Goal: Obtain resource: Obtain resource

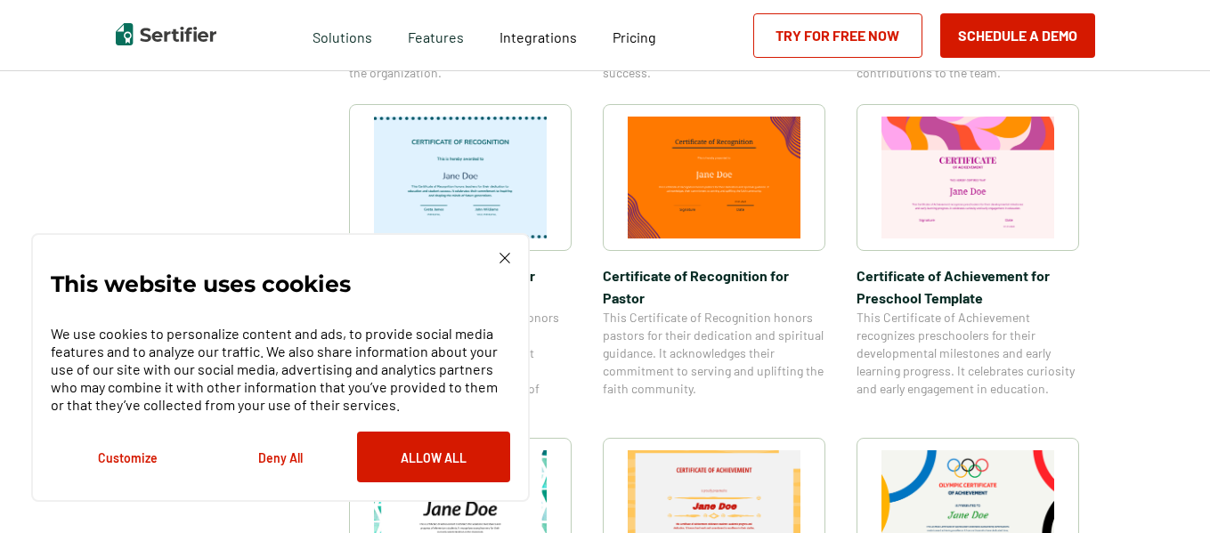
scroll to position [926, 0]
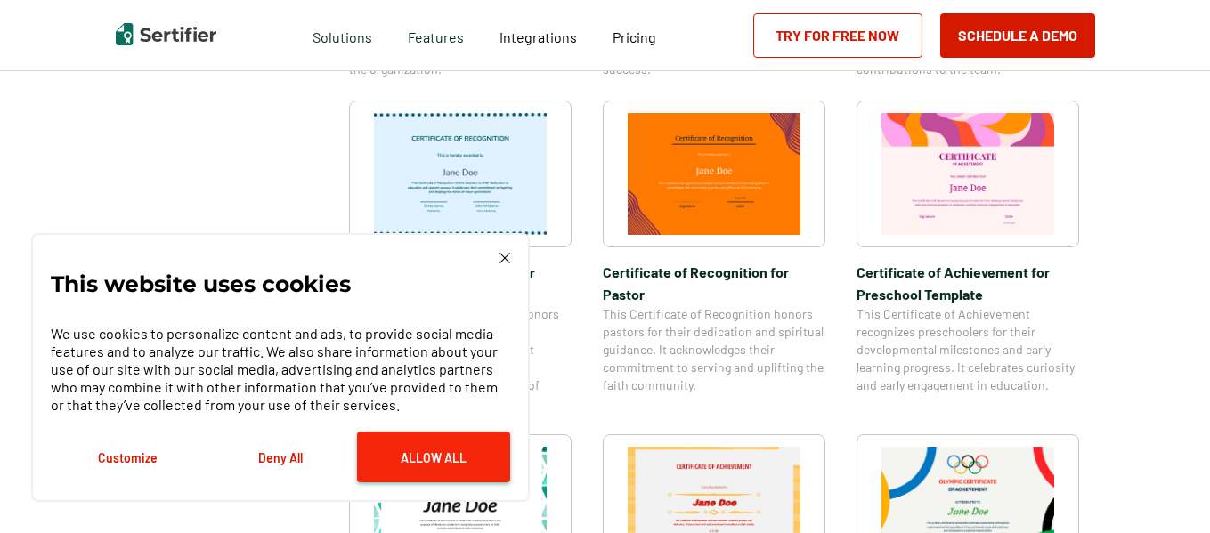
click at [430, 460] on button "Allow All" at bounding box center [433, 457] width 153 height 51
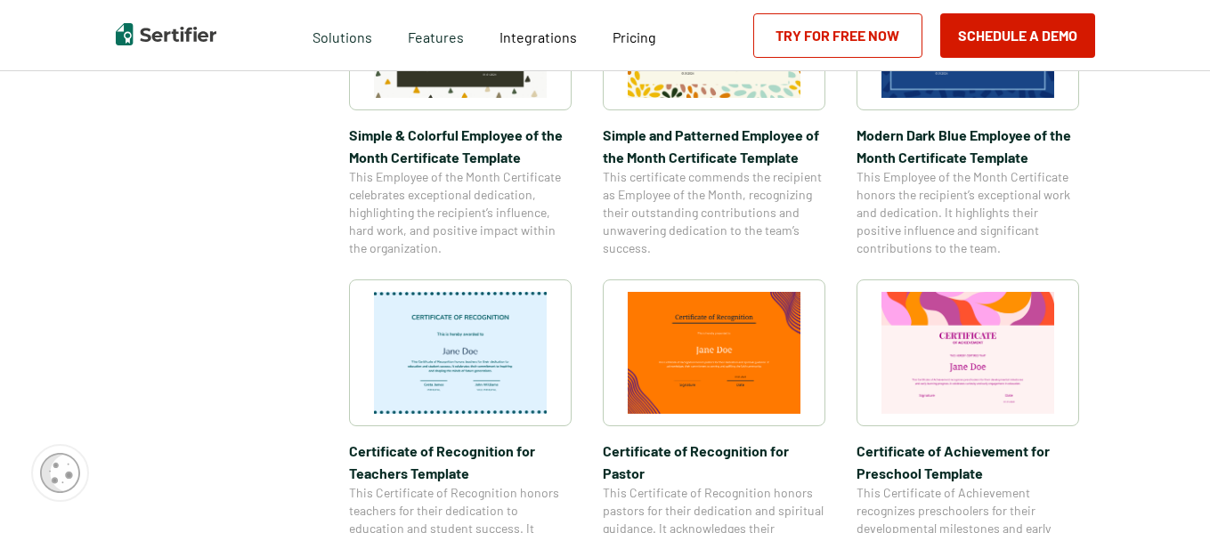
scroll to position [748, 0]
click at [473, 372] on img at bounding box center [460, 352] width 173 height 122
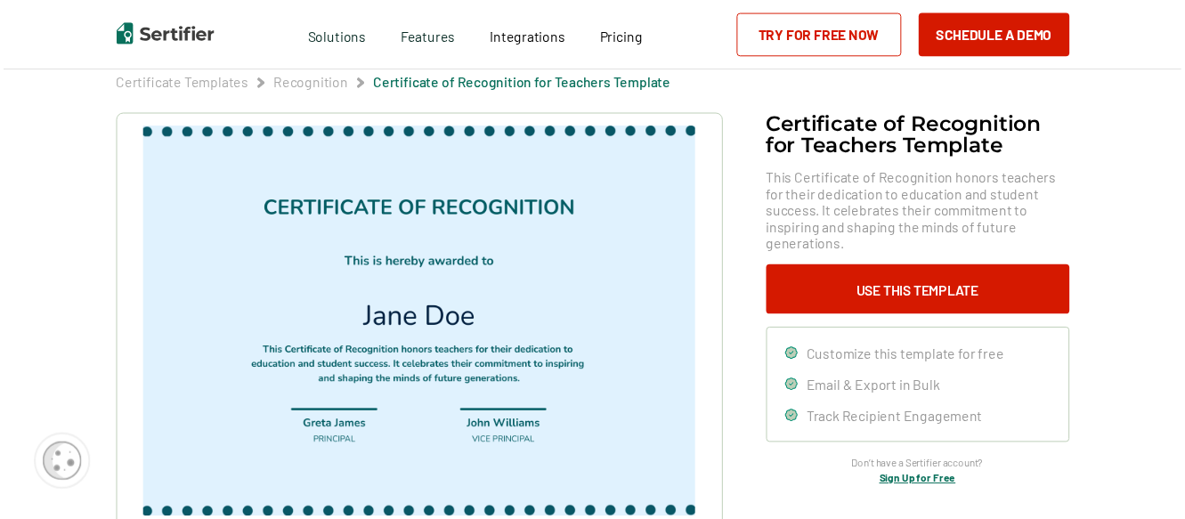
scroll to position [107, 0]
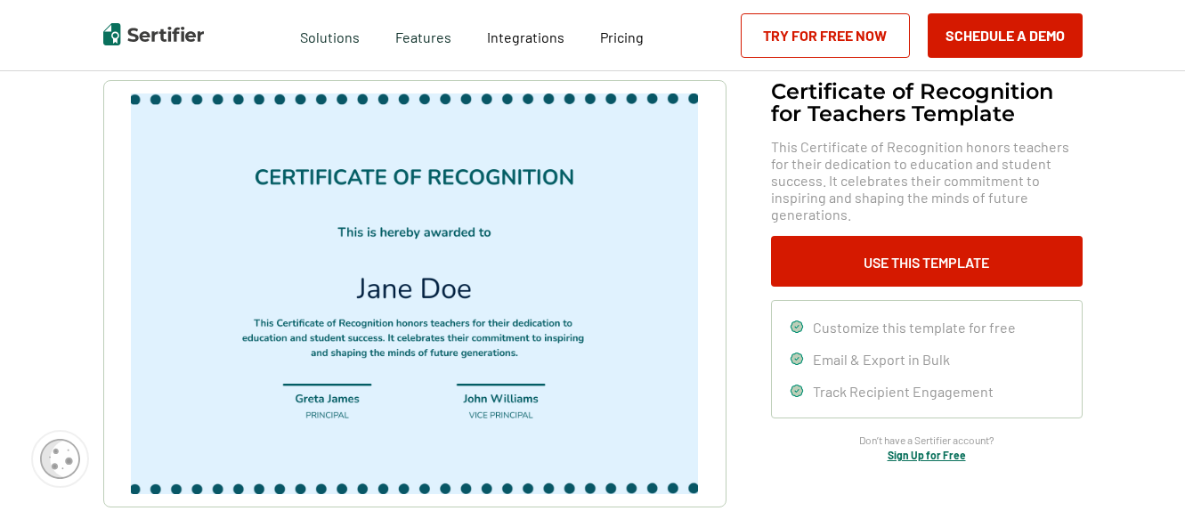
click at [571, 238] on img at bounding box center [414, 294] width 566 height 401
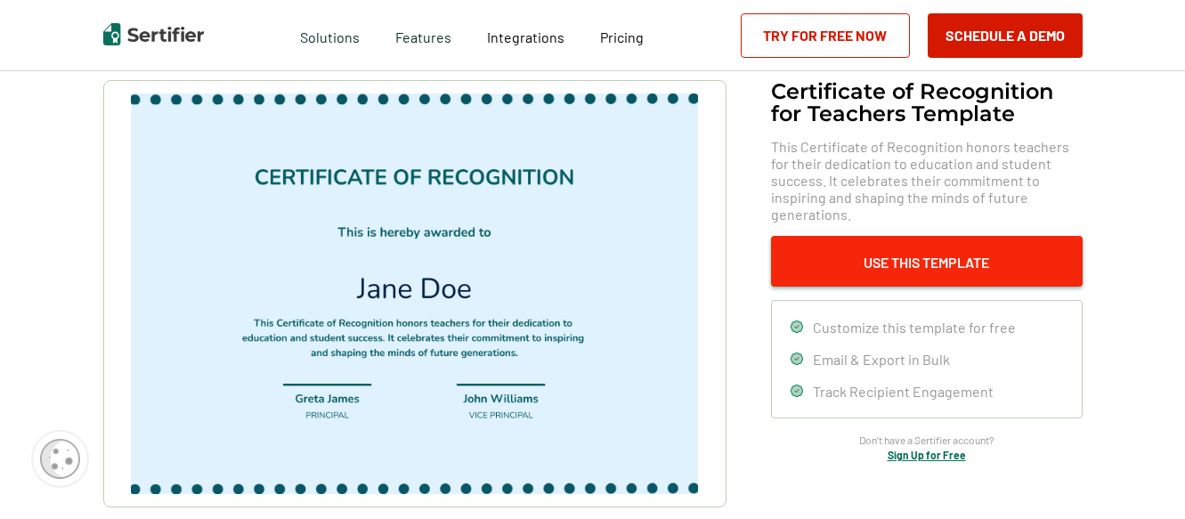
click at [979, 244] on button "Use This Template" at bounding box center [927, 261] width 312 height 51
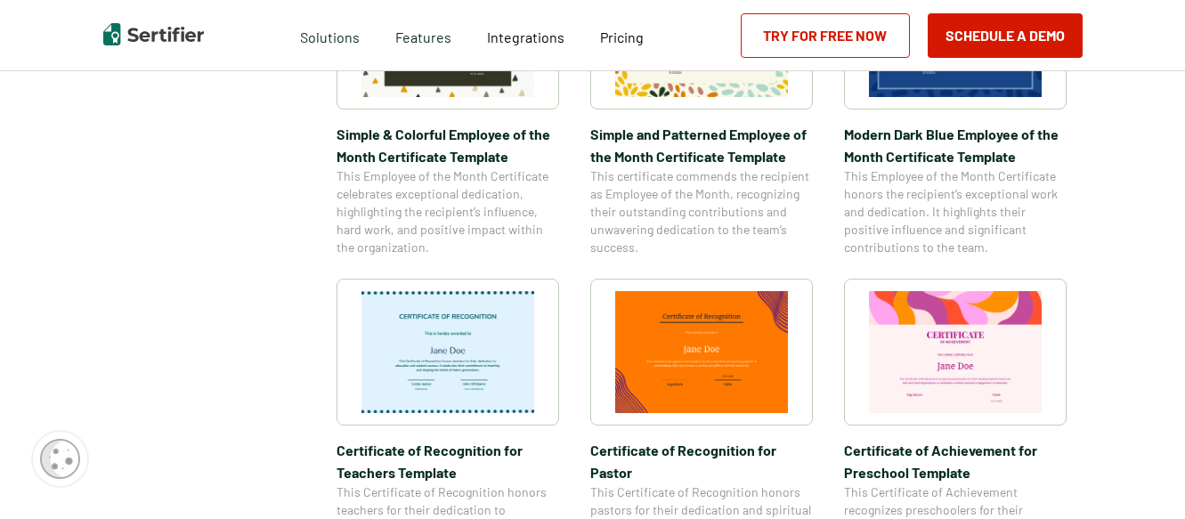
scroll to position [2158, 0]
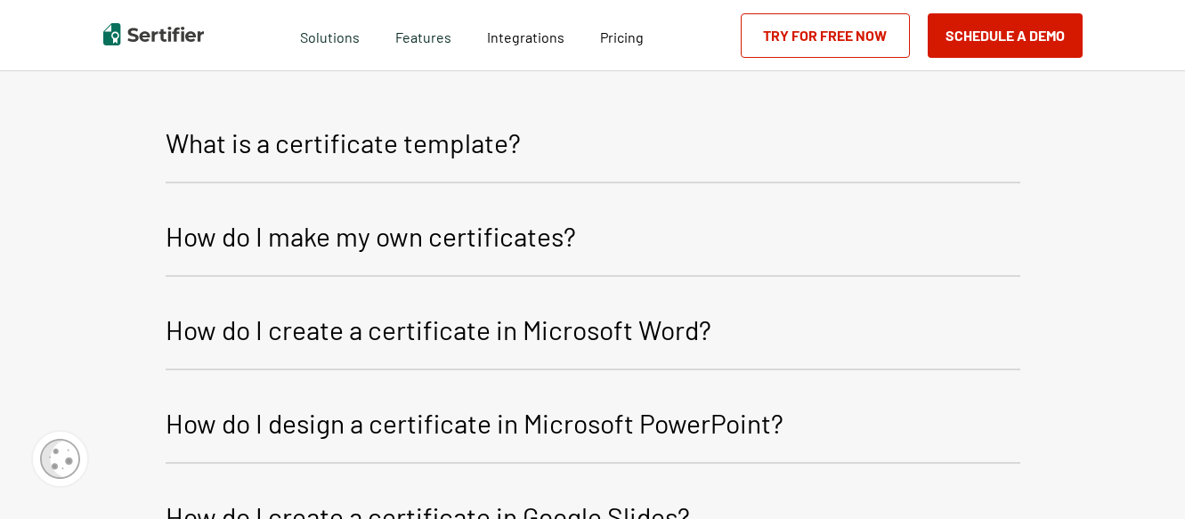
click at [507, 241] on p "How do I make my own certificates?" at bounding box center [371, 236] width 411 height 43
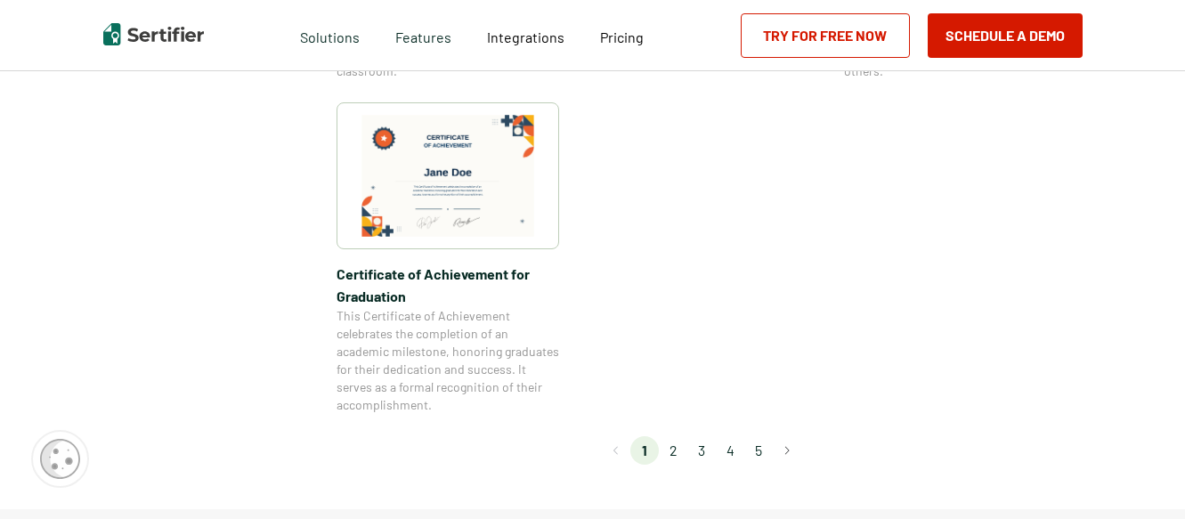
scroll to position [1588, 0]
